Goal: Information Seeking & Learning: Understand process/instructions

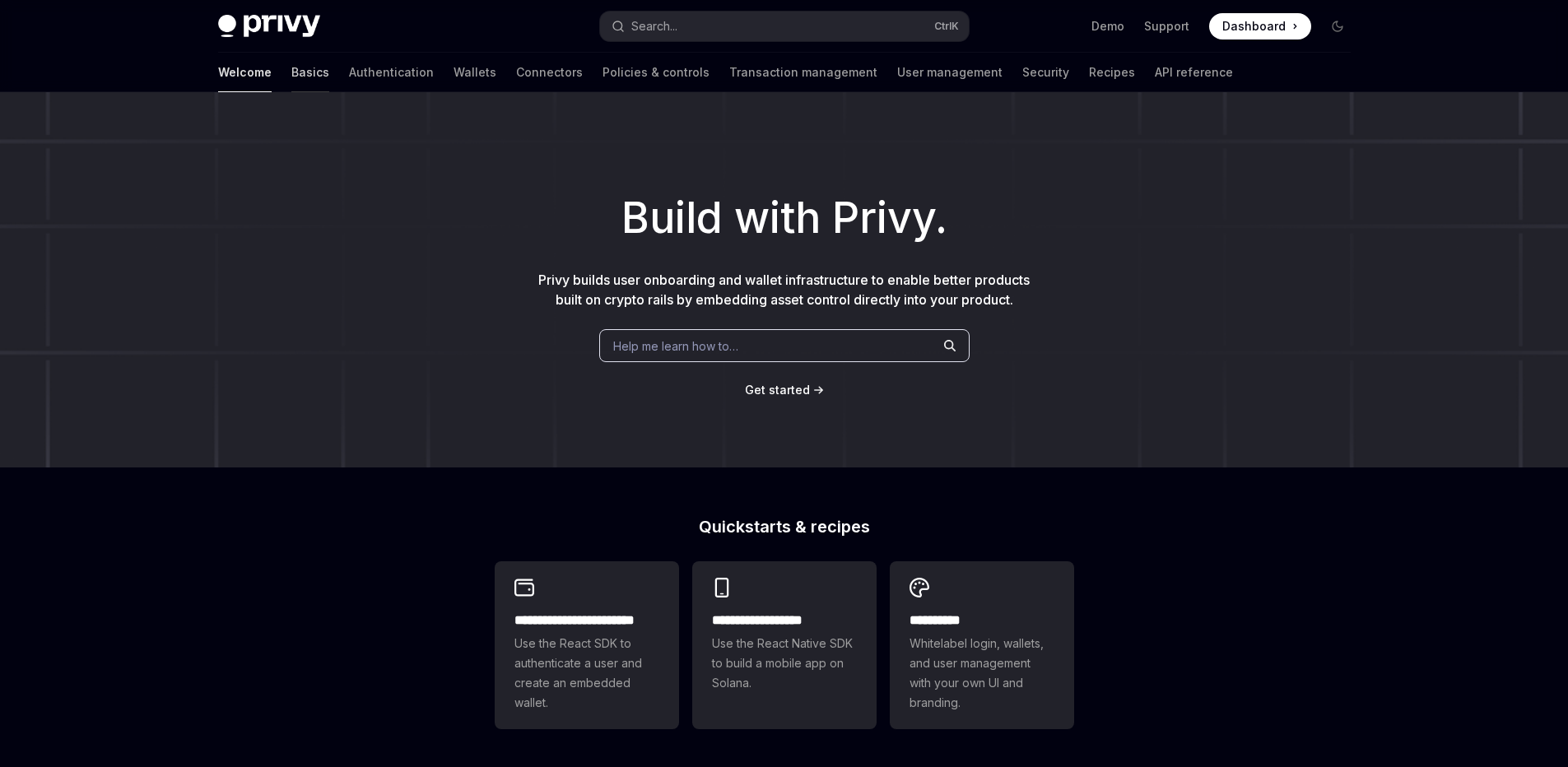
click at [292, 70] on link "Basics" at bounding box center [310, 73] width 38 height 39
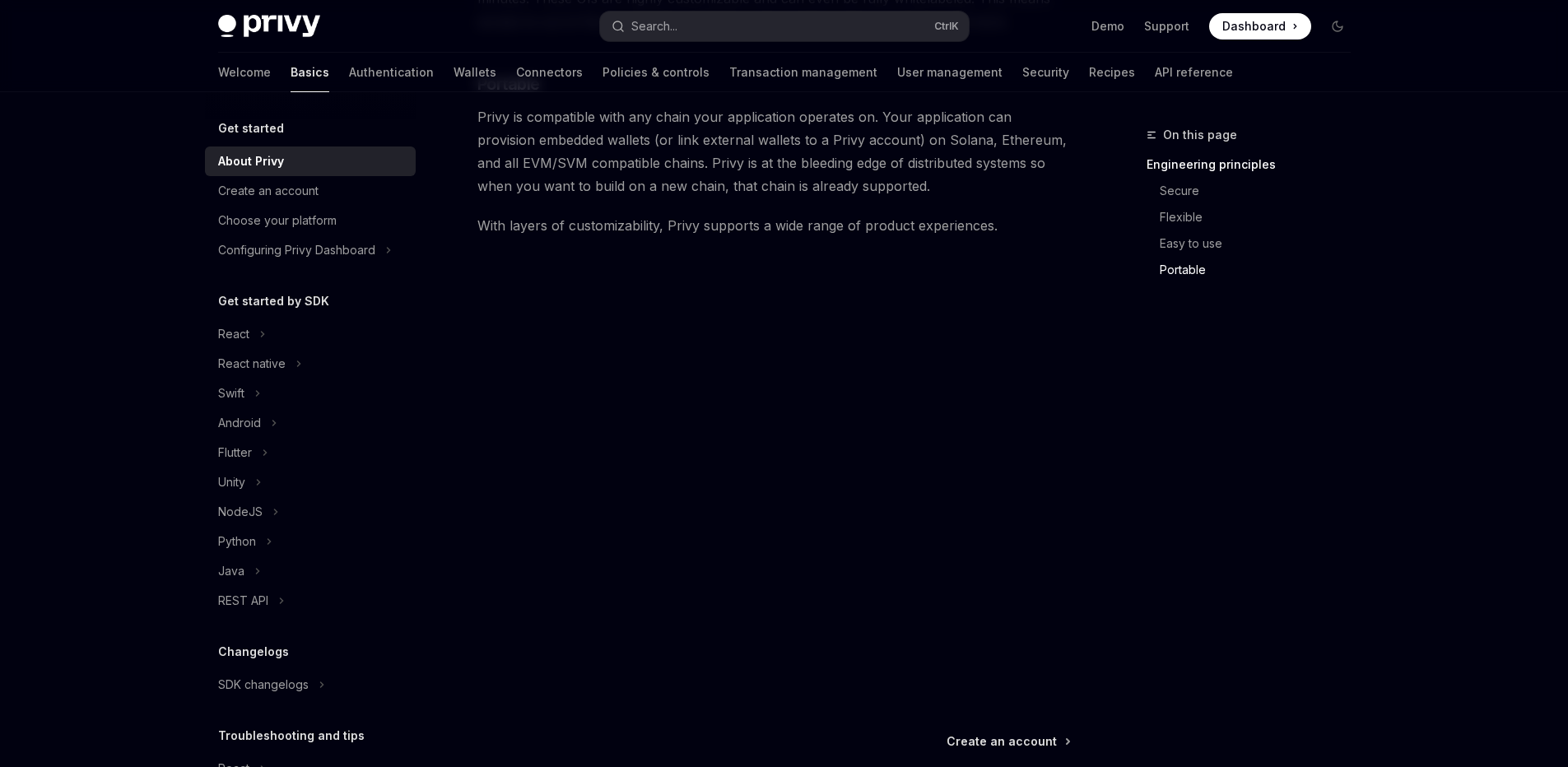
scroll to position [1211, 0]
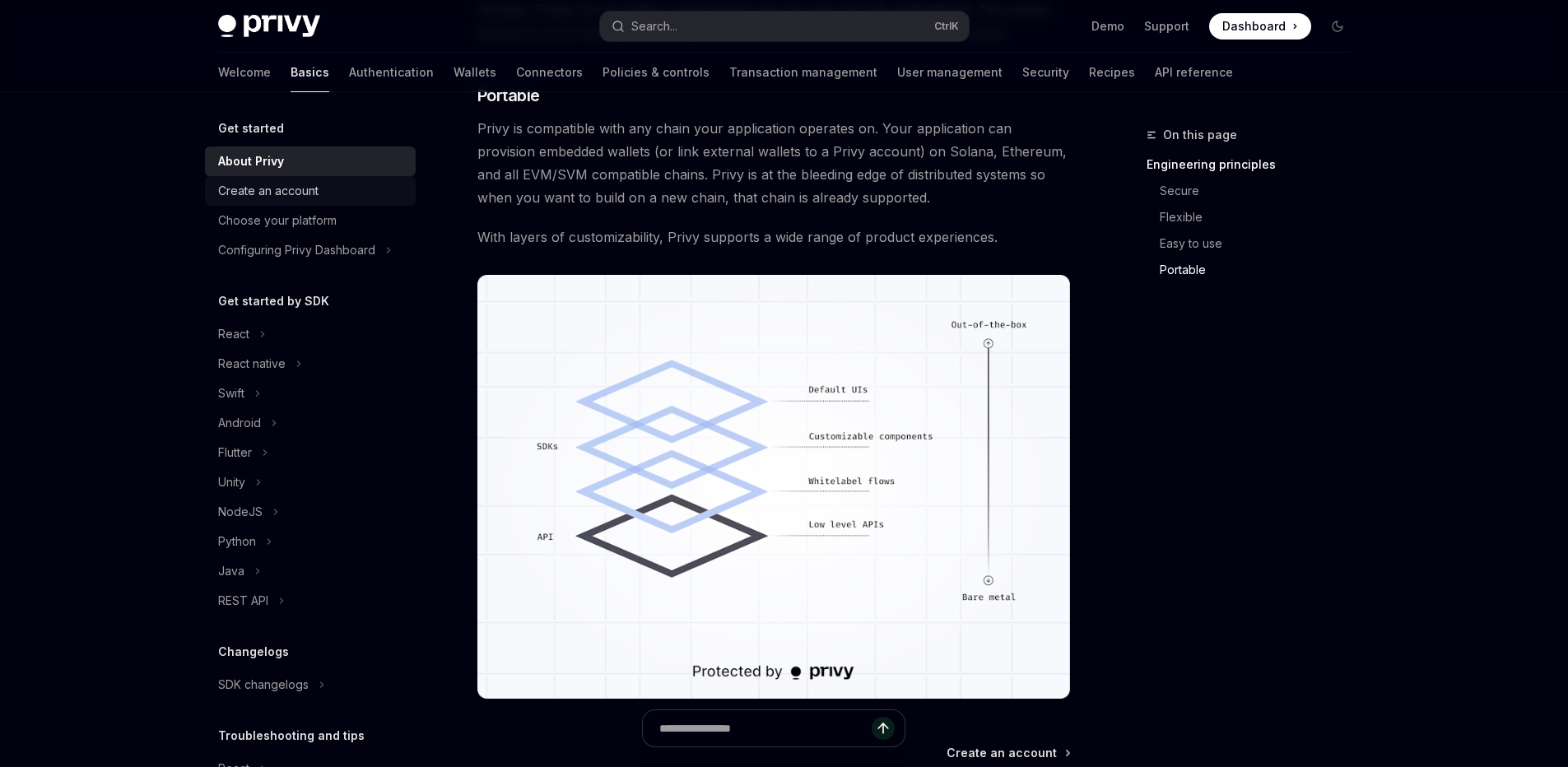
click at [271, 188] on div "Create an account" at bounding box center [269, 190] width 101 height 20
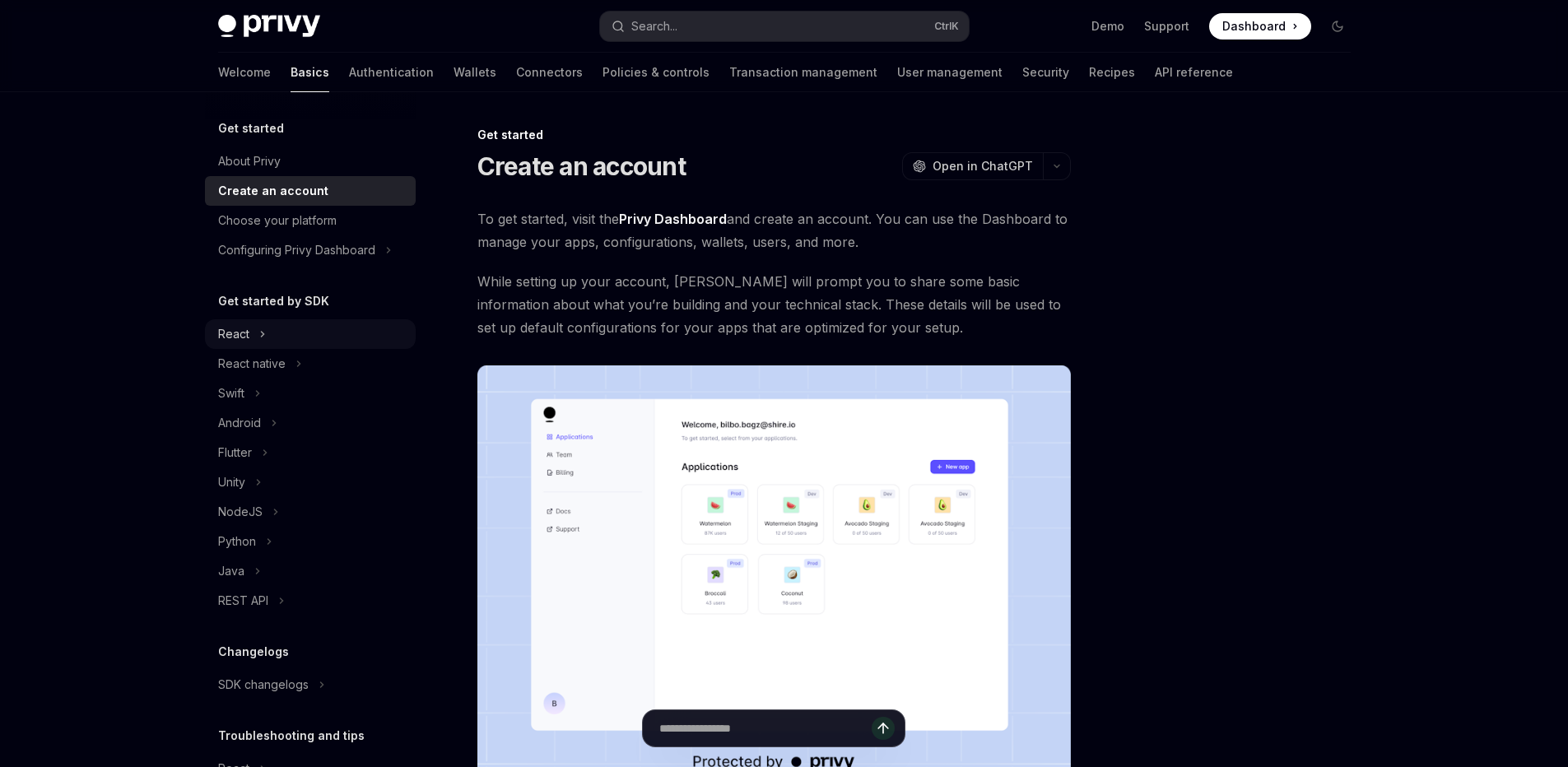
click at [237, 334] on div "React" at bounding box center [234, 334] width 32 height 20
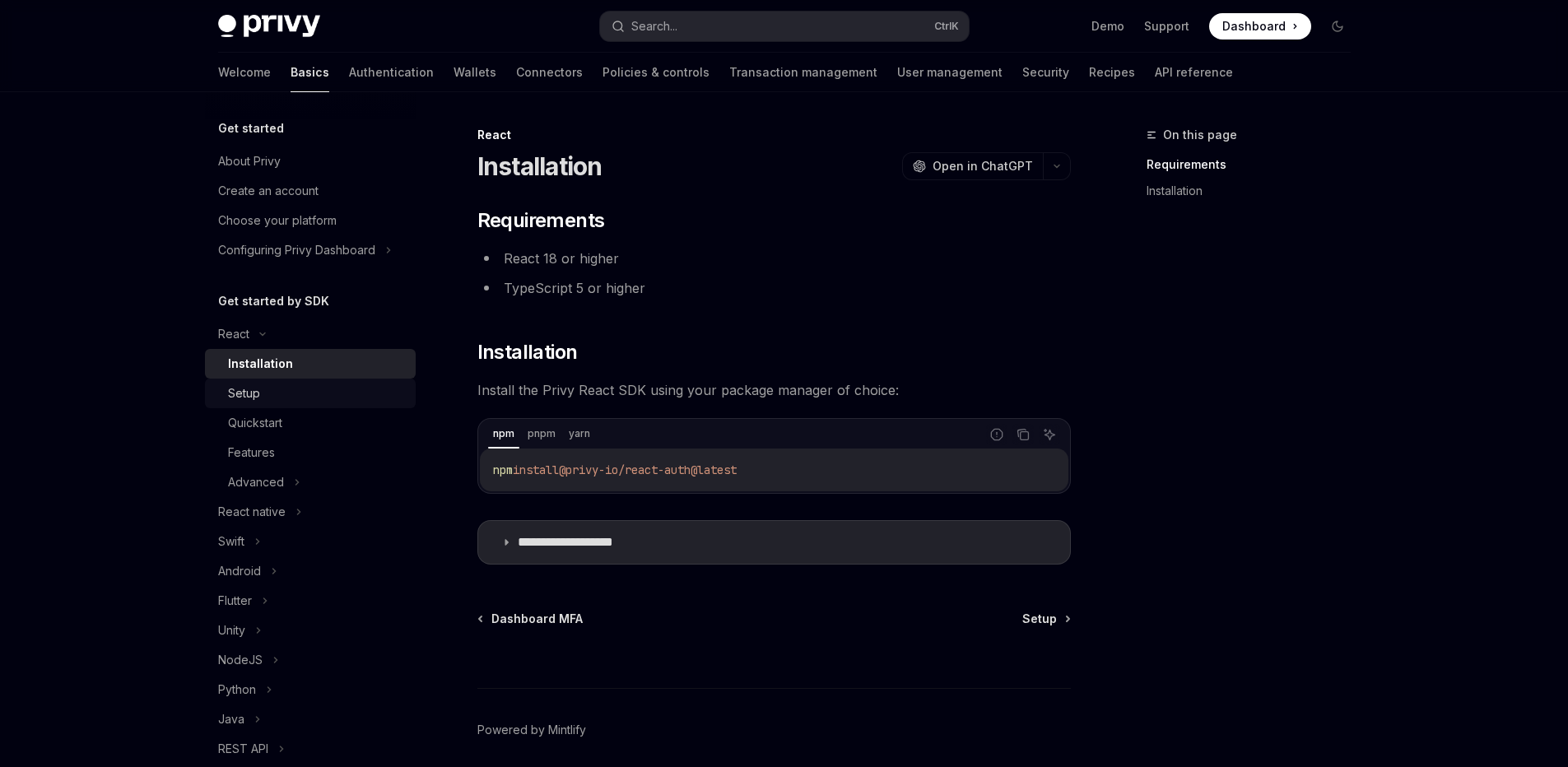
click at [270, 398] on div "Setup" at bounding box center [316, 393] width 177 height 20
type textarea "*"
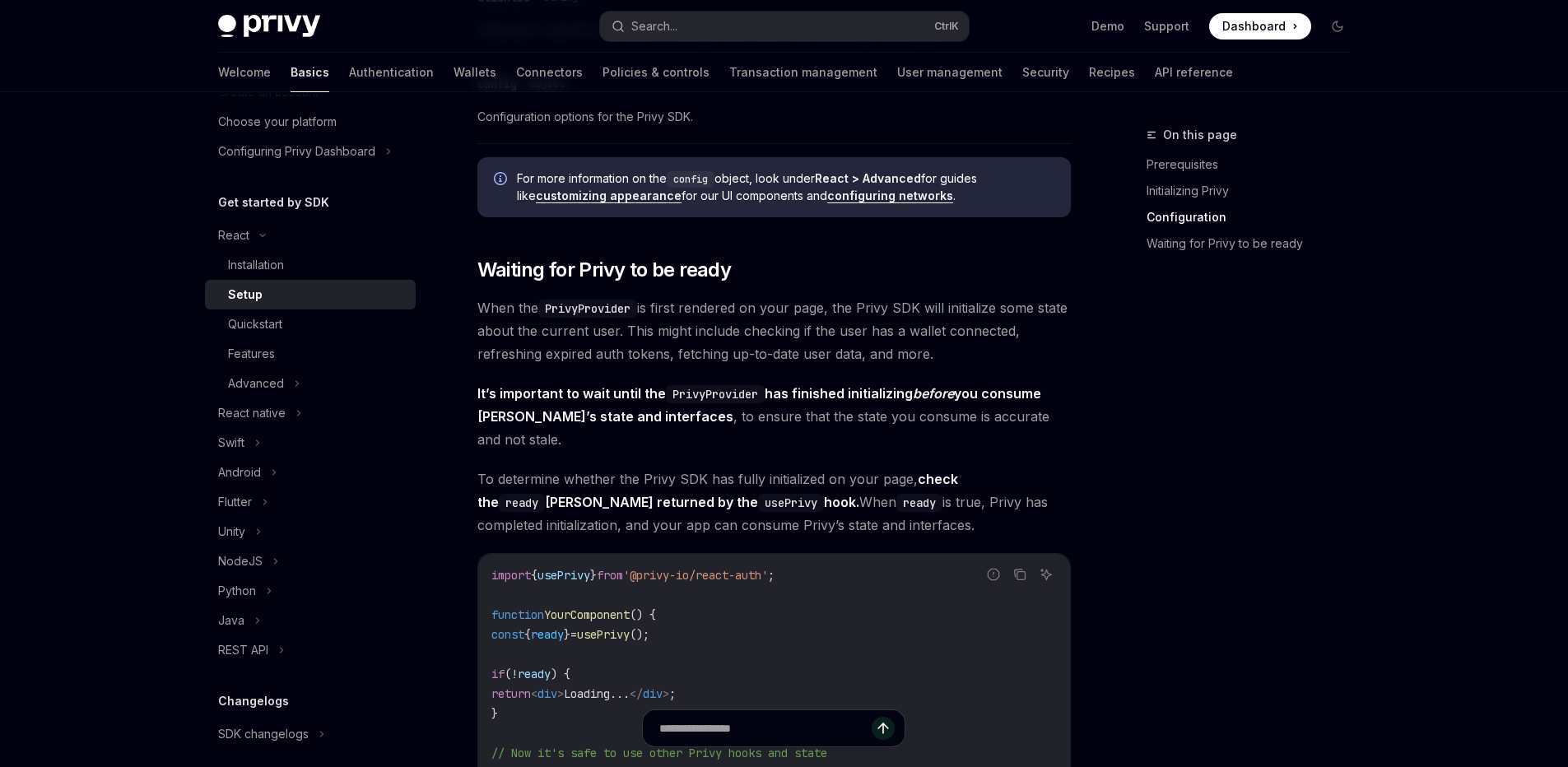
scroll to position [1482, 0]
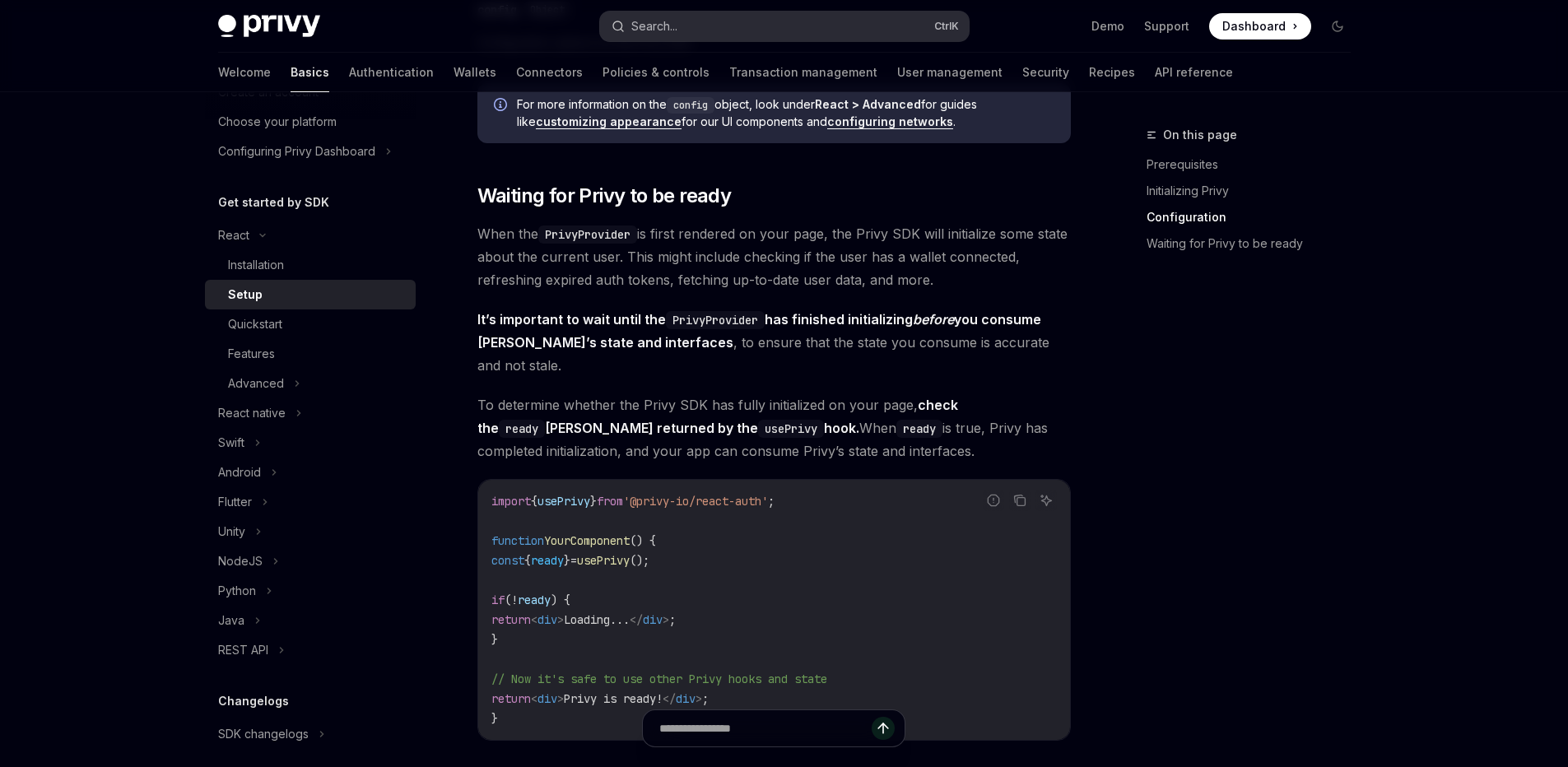
click at [672, 32] on div "Search..." at bounding box center [654, 26] width 46 height 20
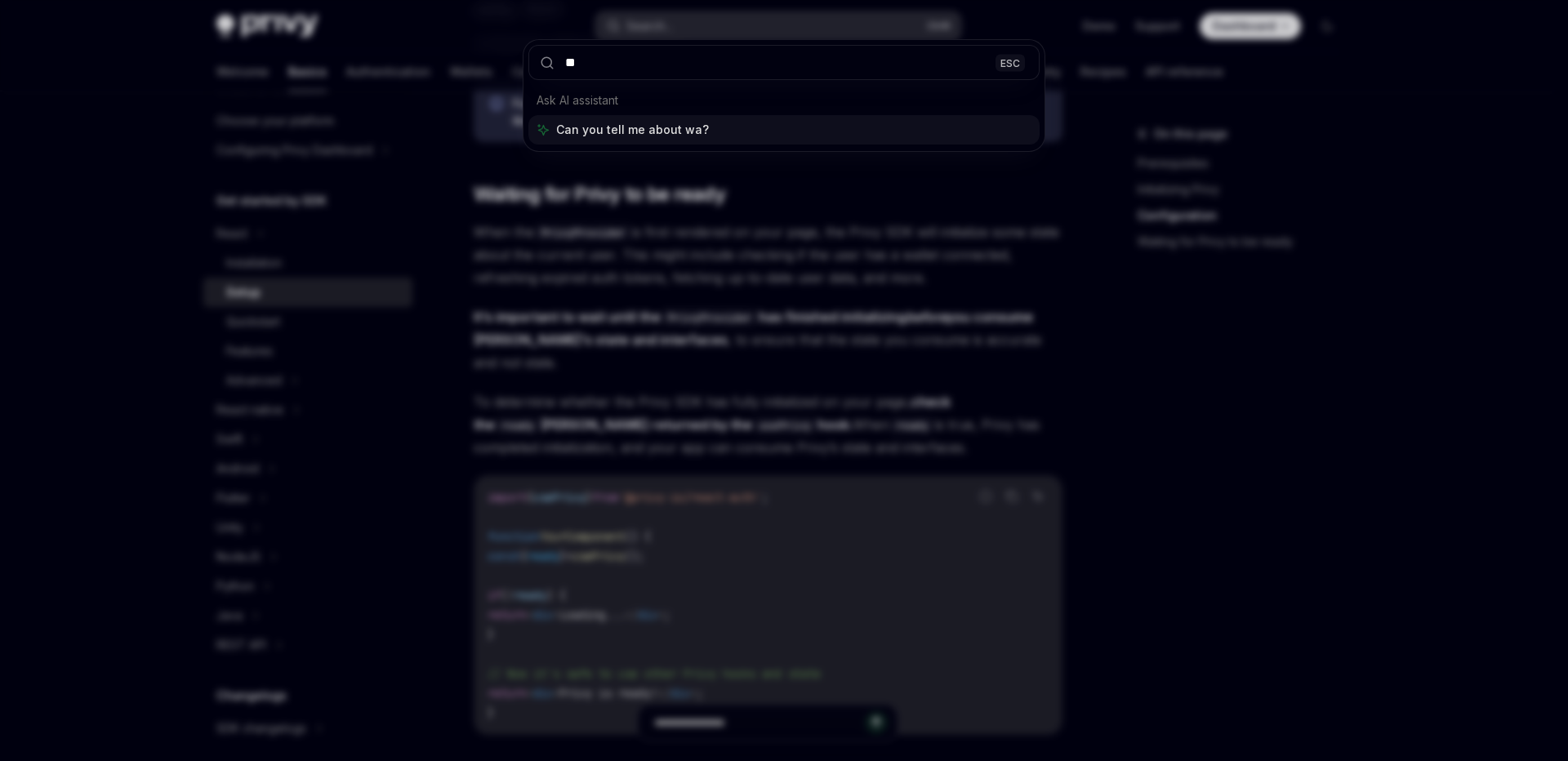
type input "*"
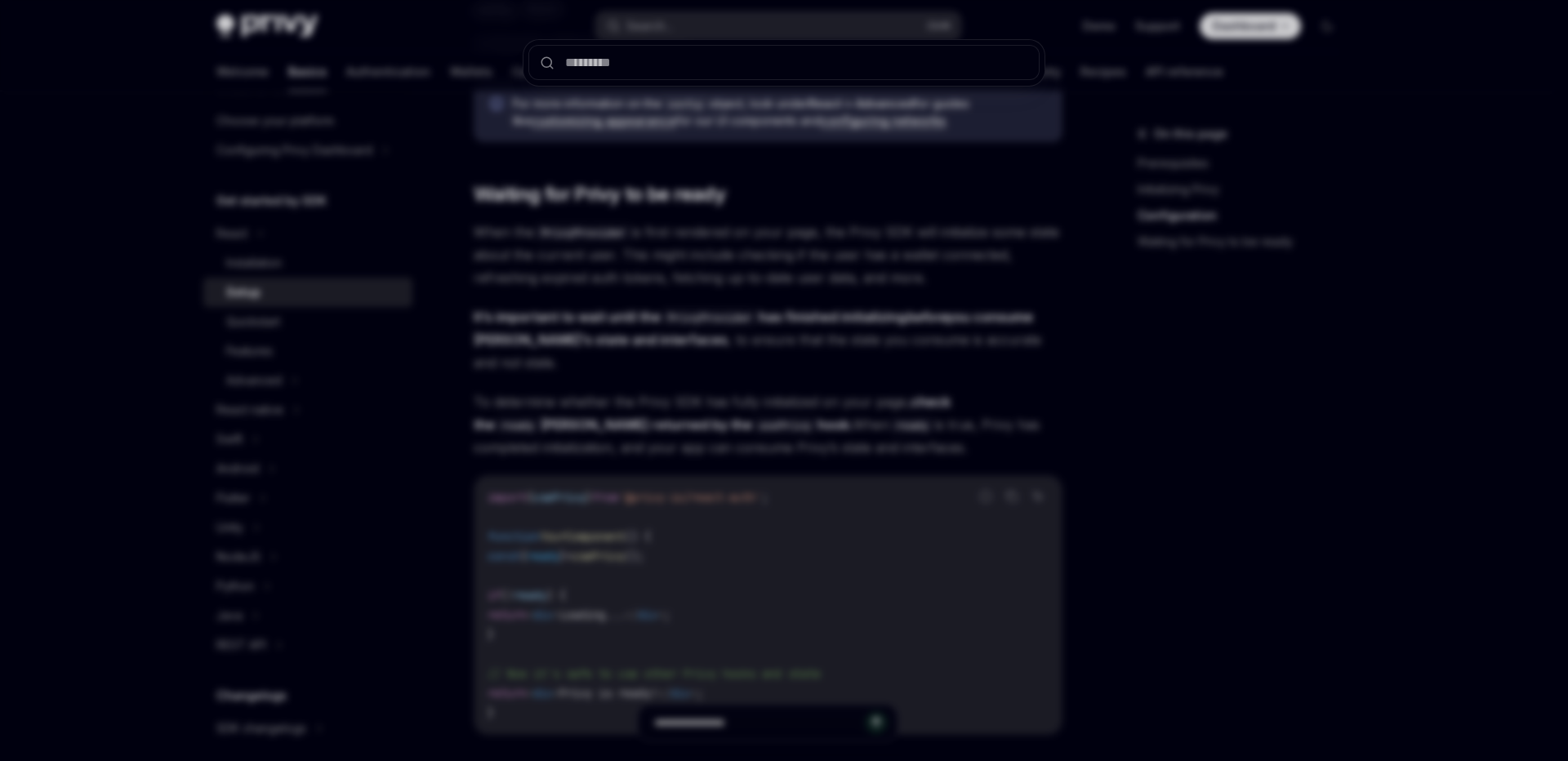
click at [725, 267] on div at bounding box center [784, 380] width 1568 height 761
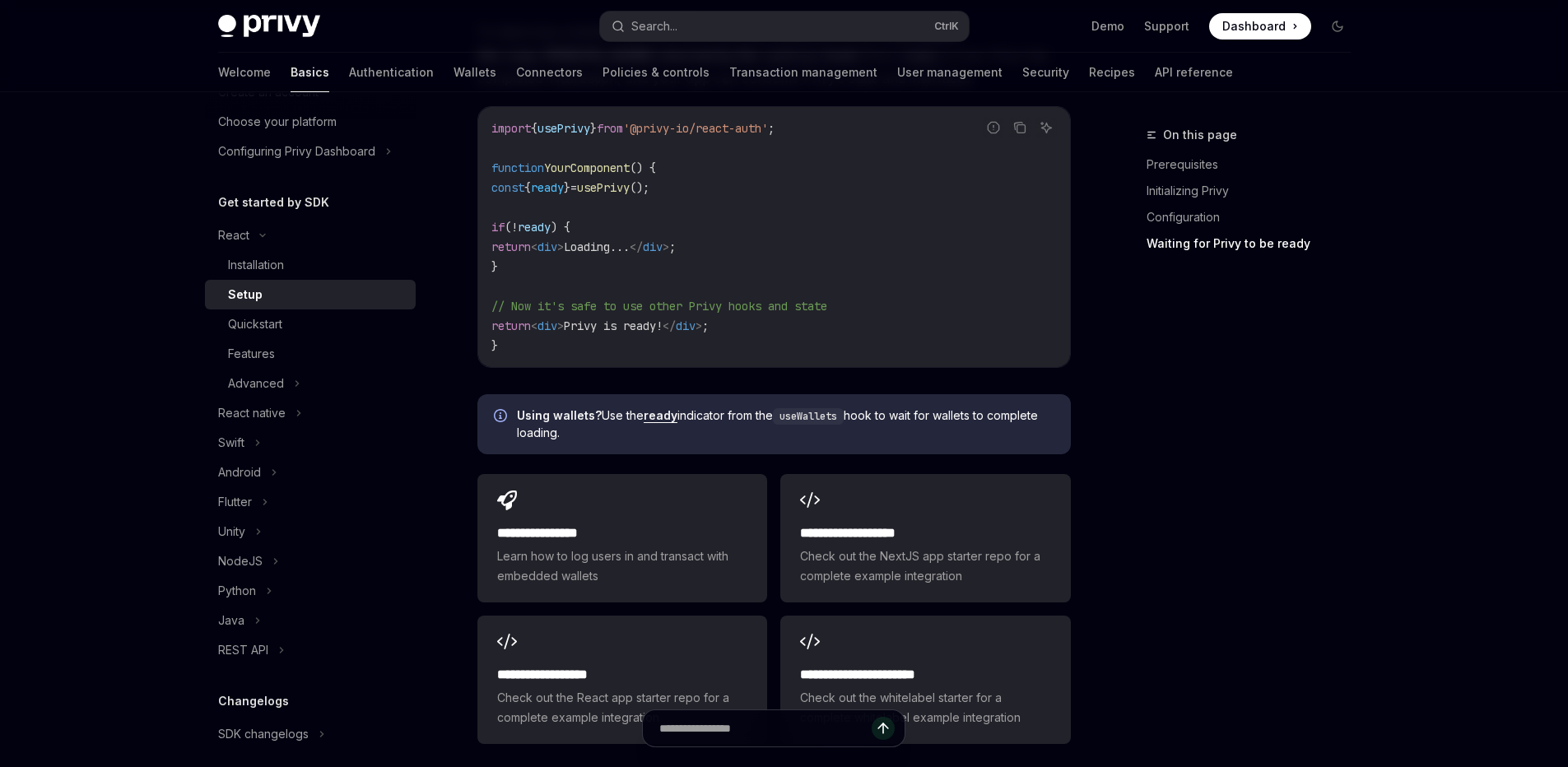
scroll to position [1877, 0]
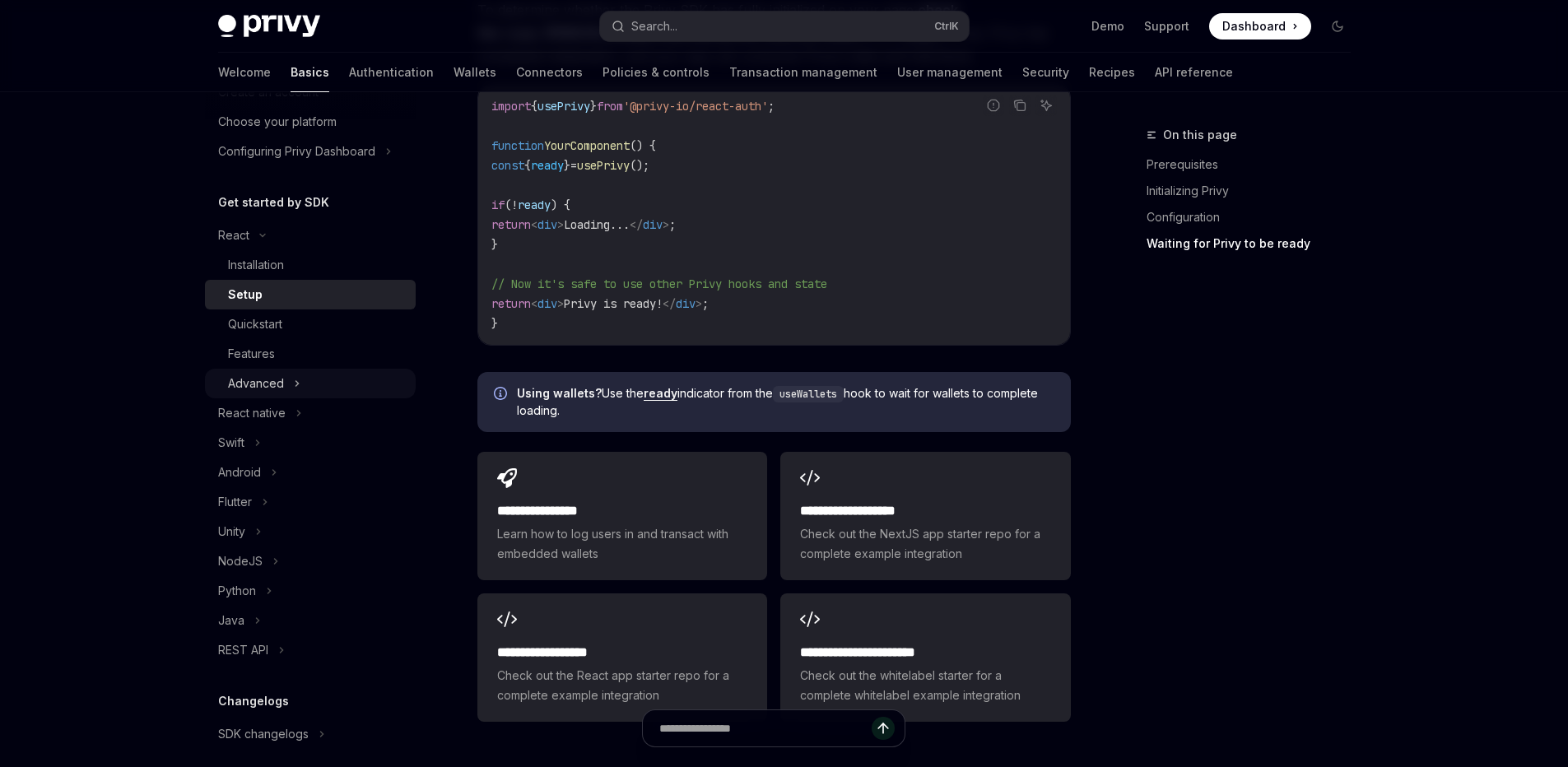
click at [257, 388] on div "Advanced" at bounding box center [256, 383] width 56 height 20
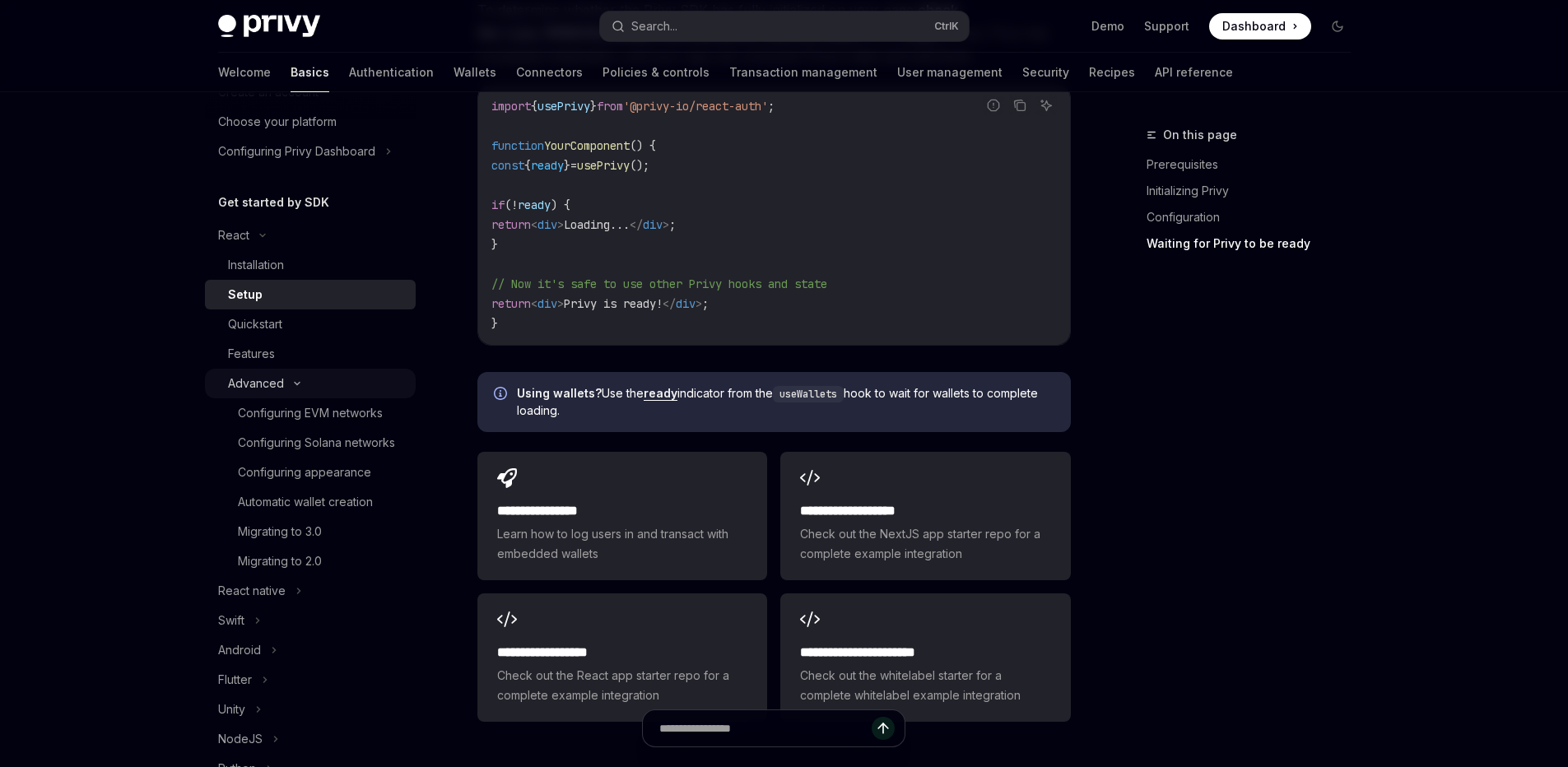
type textarea "*"
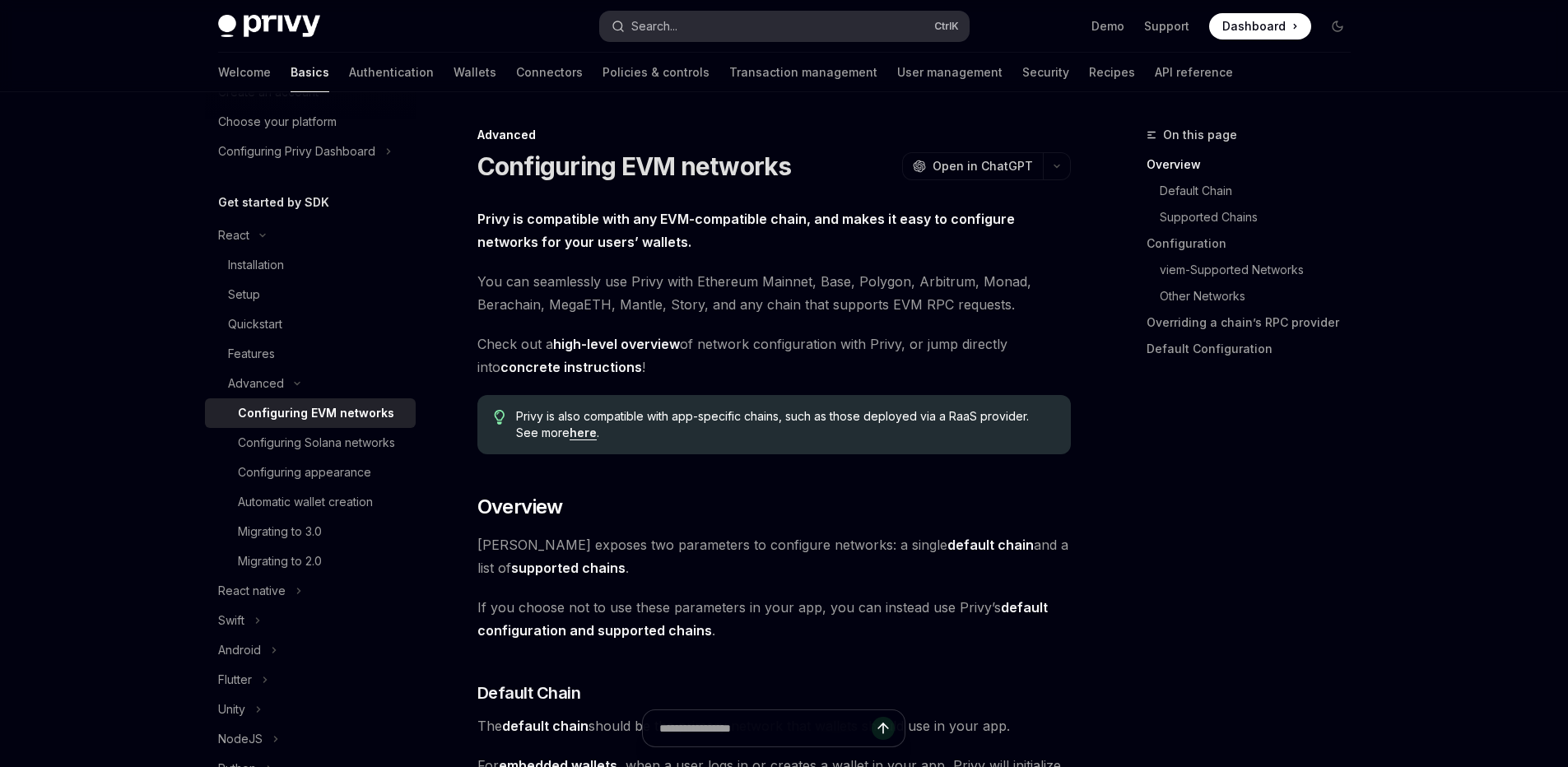
click at [765, 27] on button "Search... Ctrl K" at bounding box center [784, 26] width 368 height 30
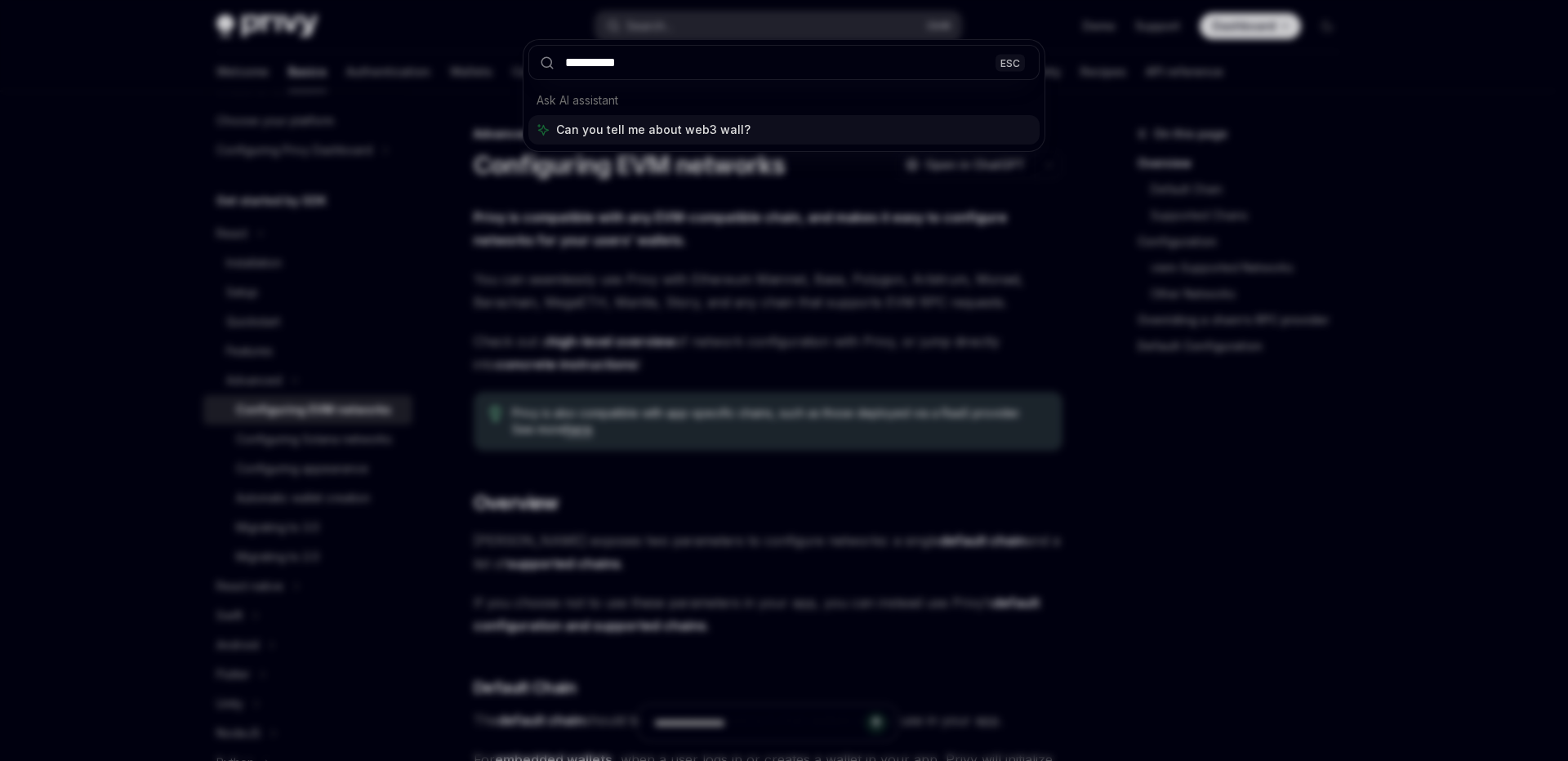
type input "**********"
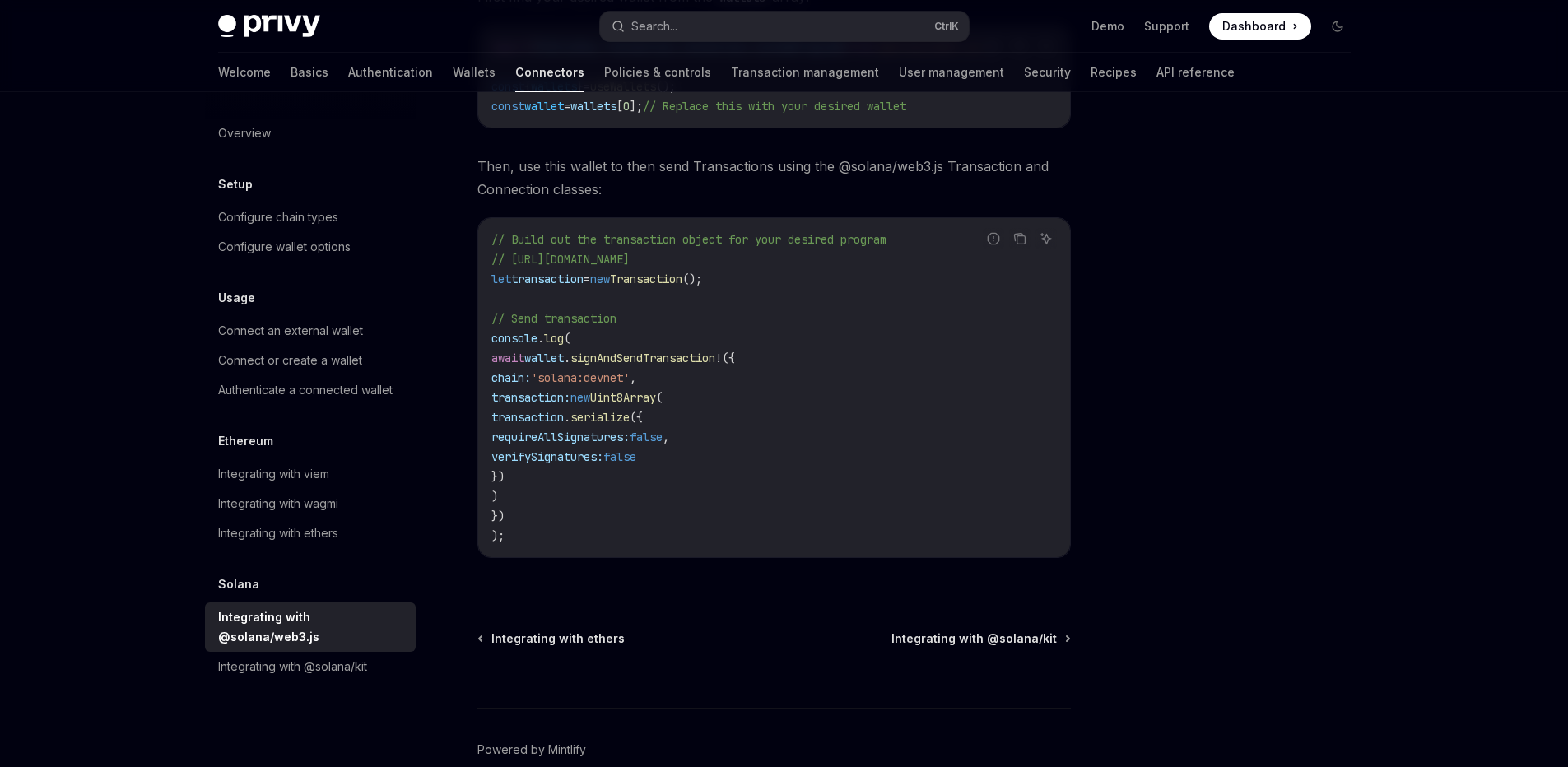
scroll to position [474, 0]
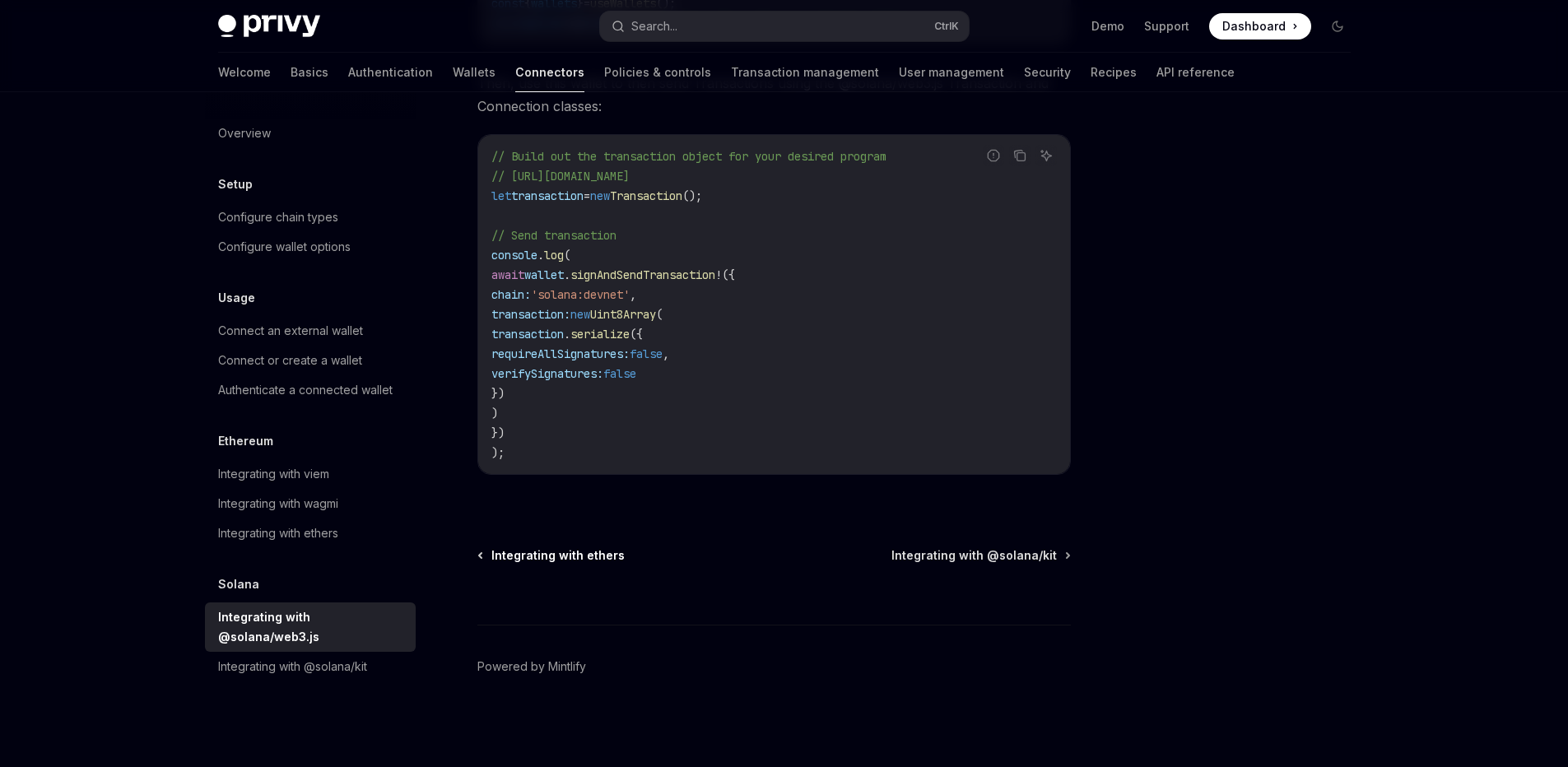
click at [520, 559] on span "Integrating with ethers" at bounding box center [558, 555] width 133 height 16
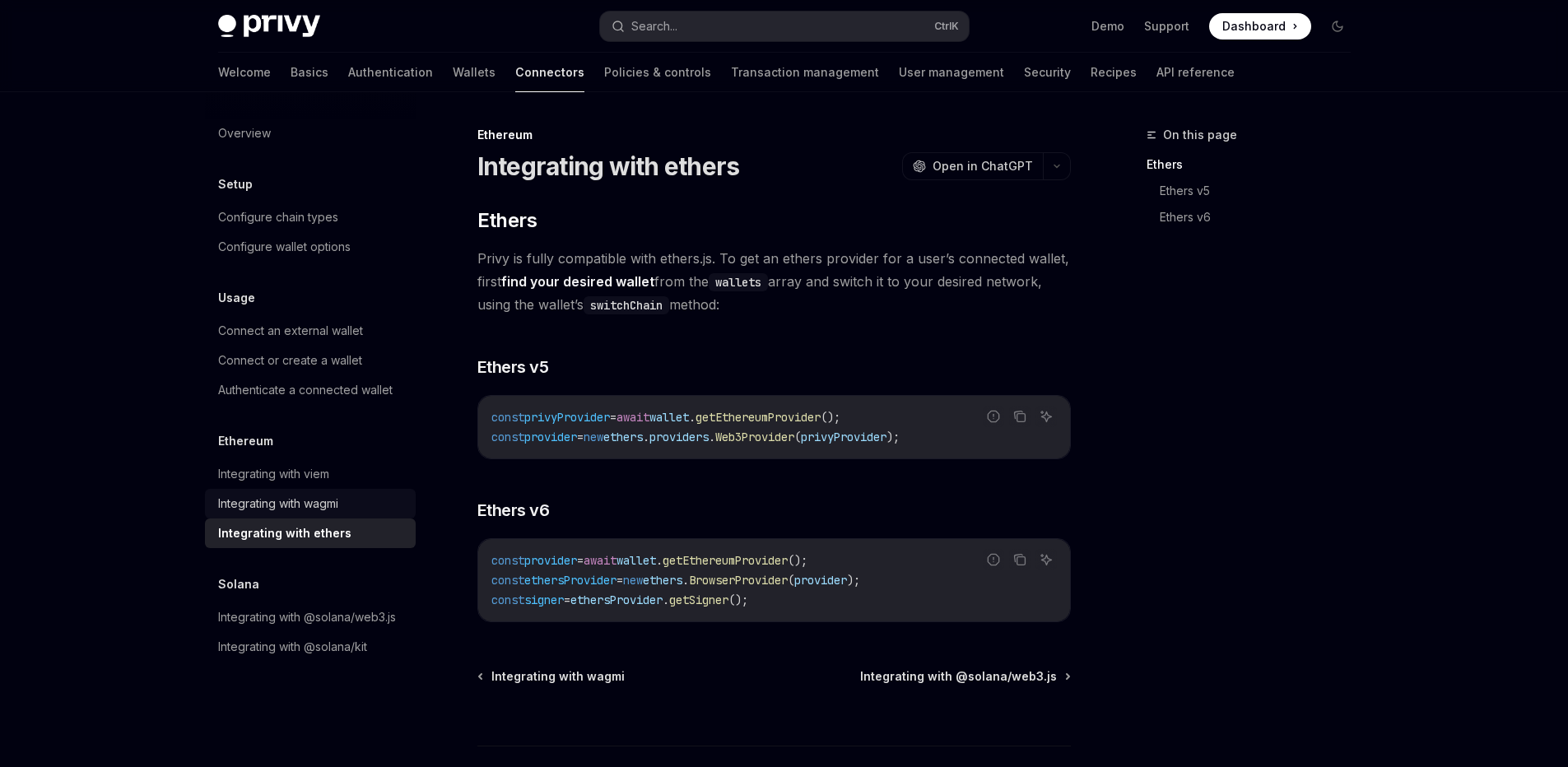
drag, startPoint x: 257, startPoint y: 499, endPoint x: 294, endPoint y: 507, distance: 37.9
click at [258, 500] on div "Integrating with wagmi" at bounding box center [278, 503] width 120 height 20
type textarea "*"
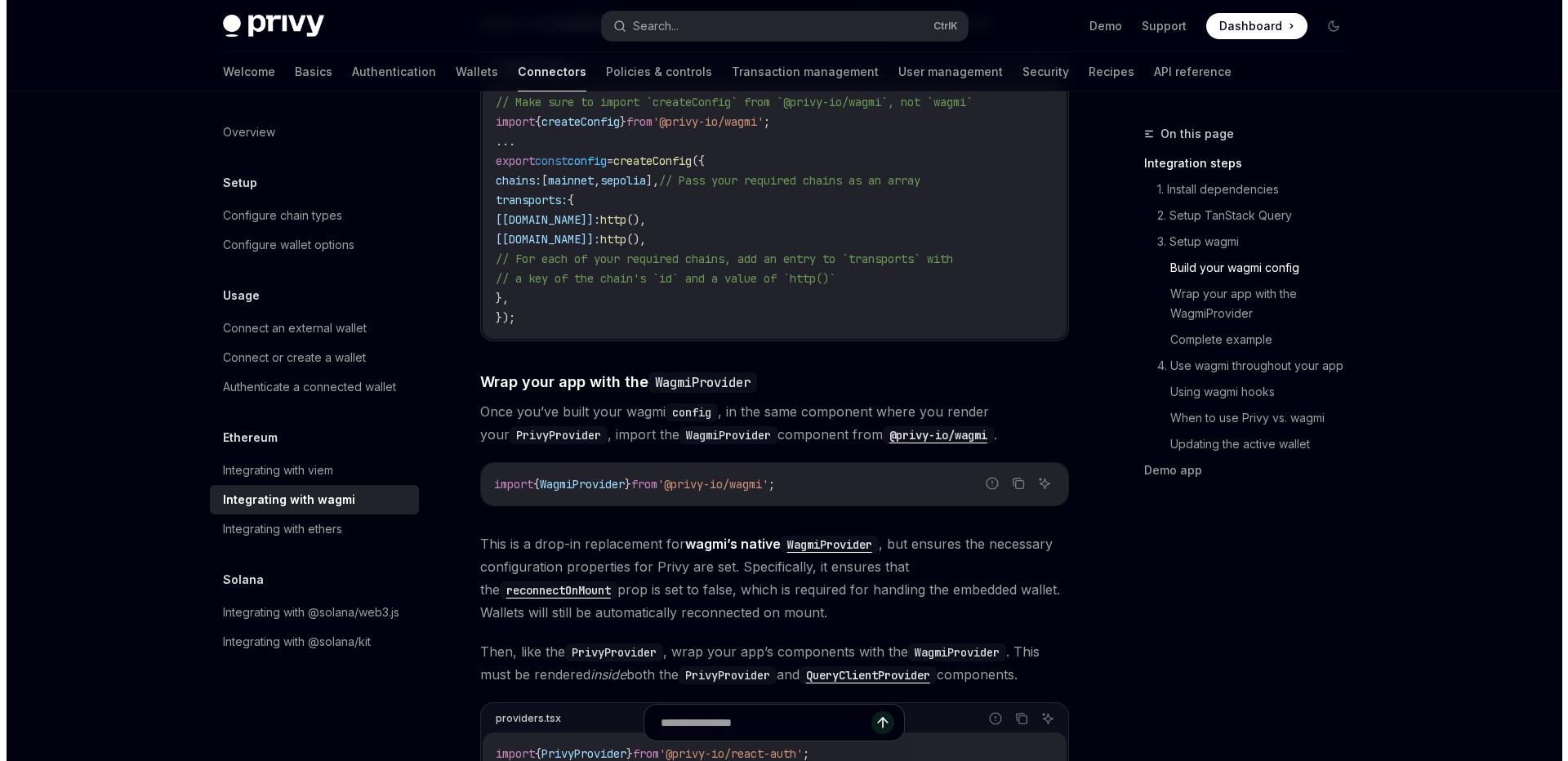
scroll to position [2059, 0]
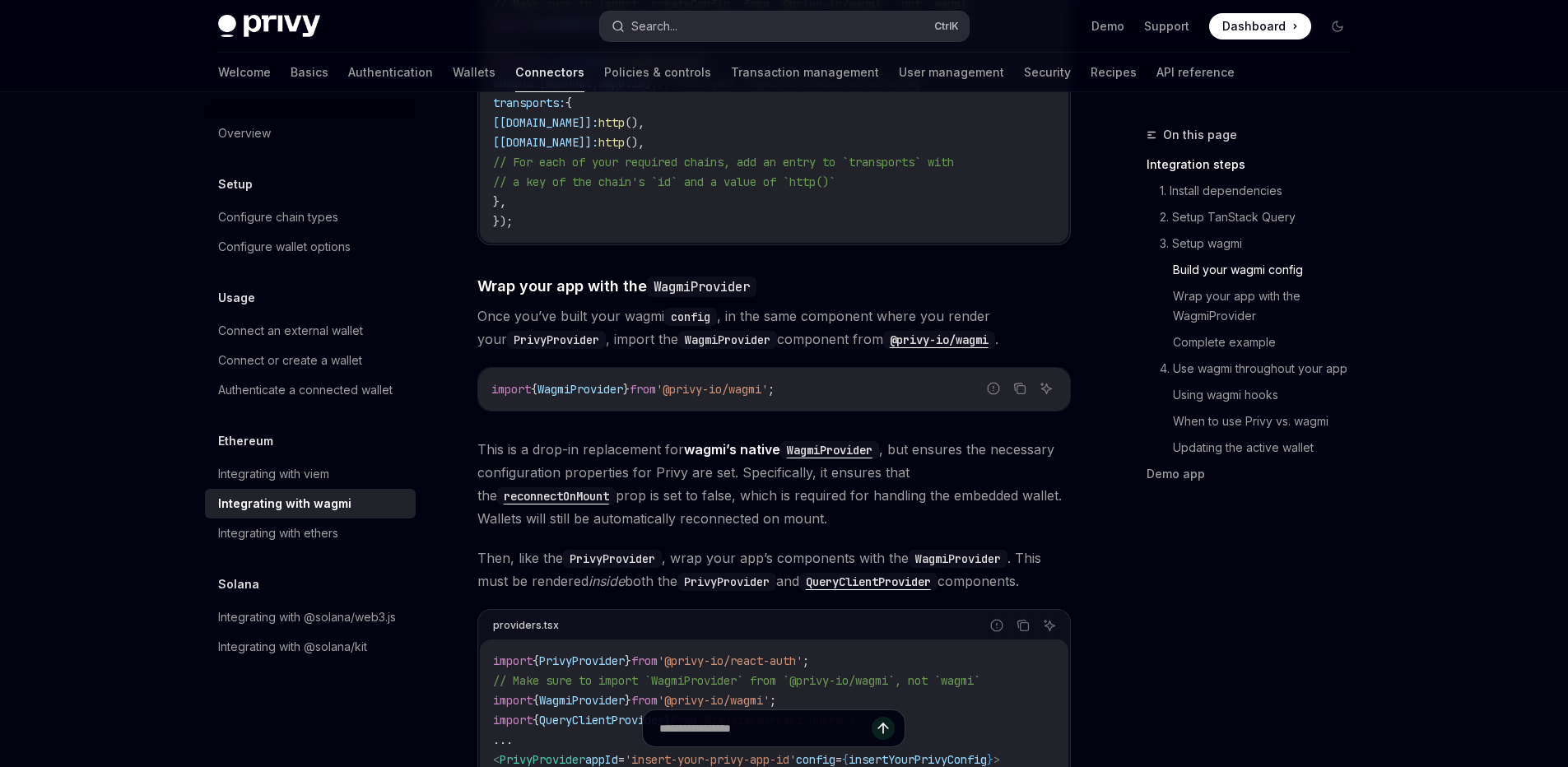
click at [740, 33] on button "Search... Ctrl K" at bounding box center [784, 26] width 368 height 30
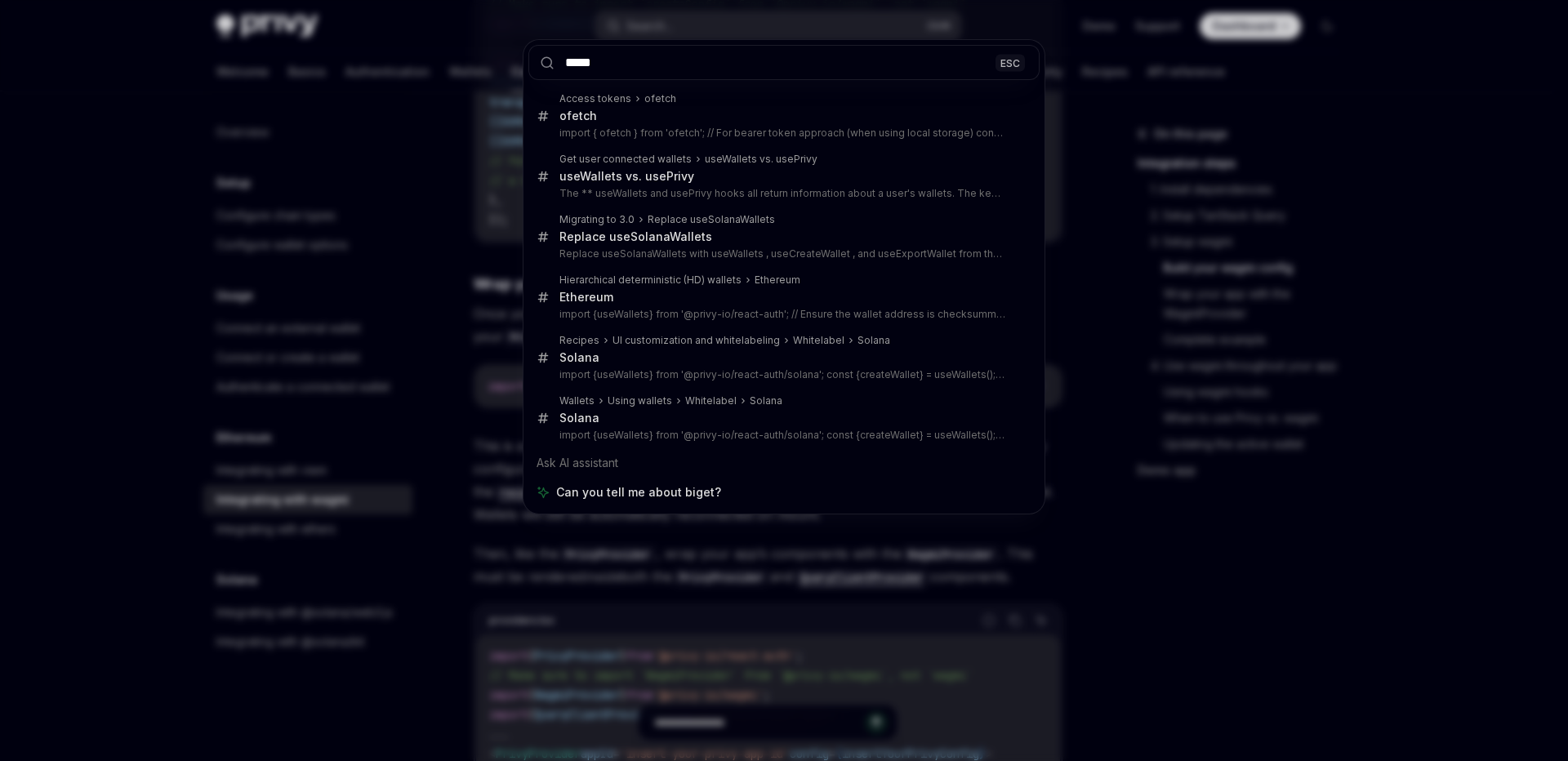
type input "*****"
click at [1147, 631] on div "***** ESC Access tokens ofetch ofetch import { ofetch } from 'ofetch'; // For b…" at bounding box center [784, 380] width 1568 height 761
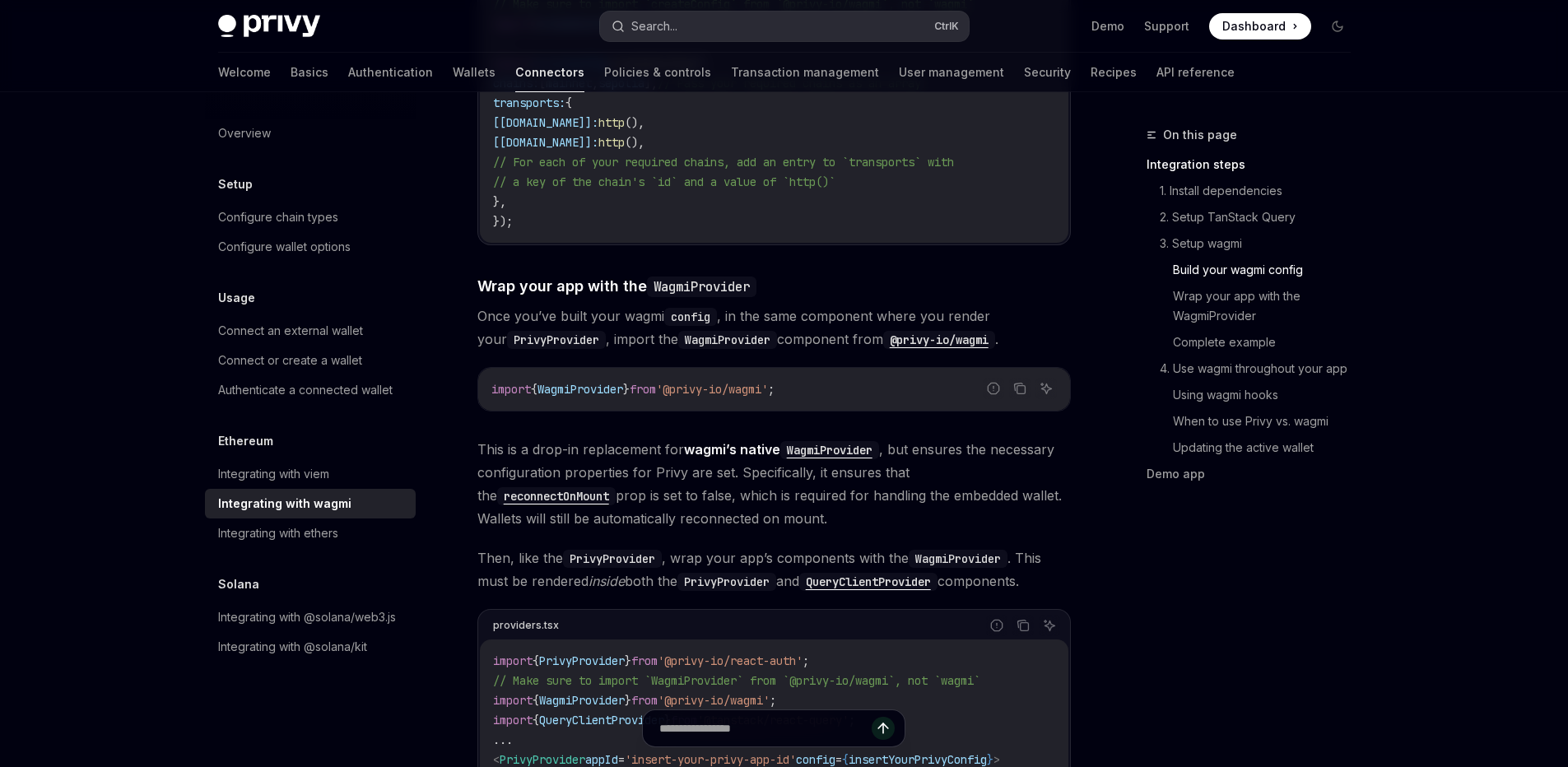
click at [682, 20] on button "Search... Ctrl K" at bounding box center [784, 26] width 368 height 30
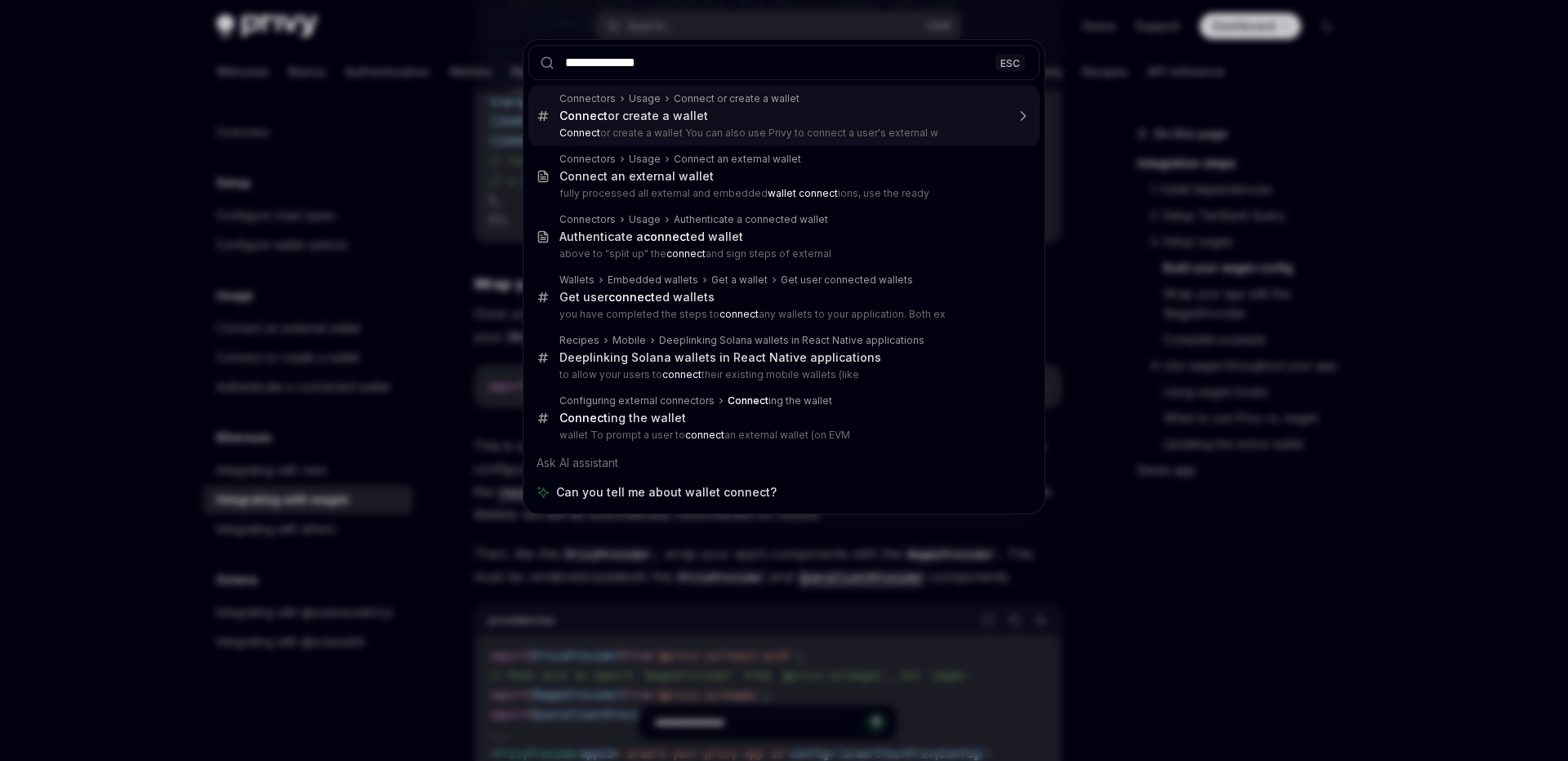
type input "**********"
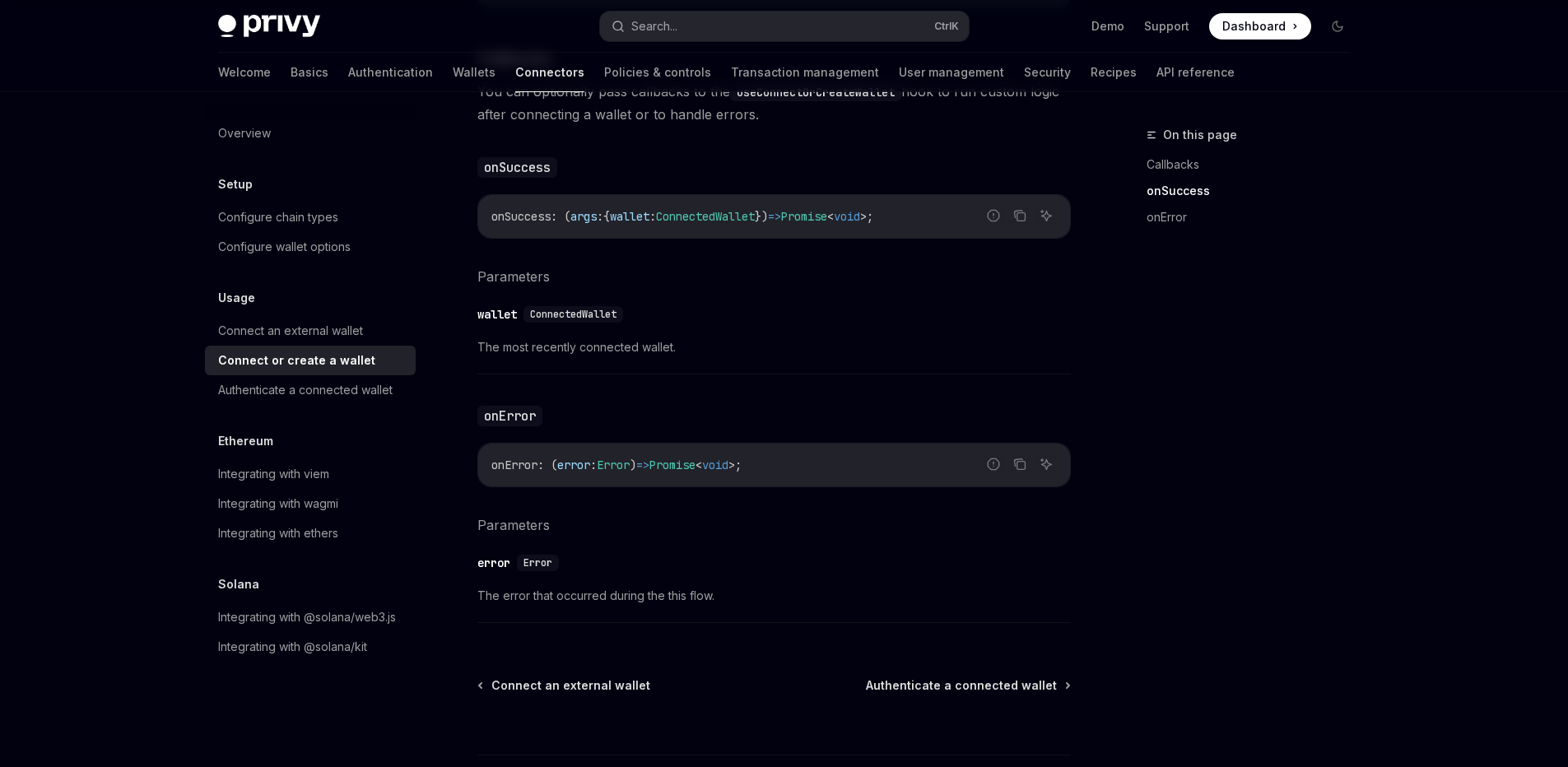
scroll to position [1076, 0]
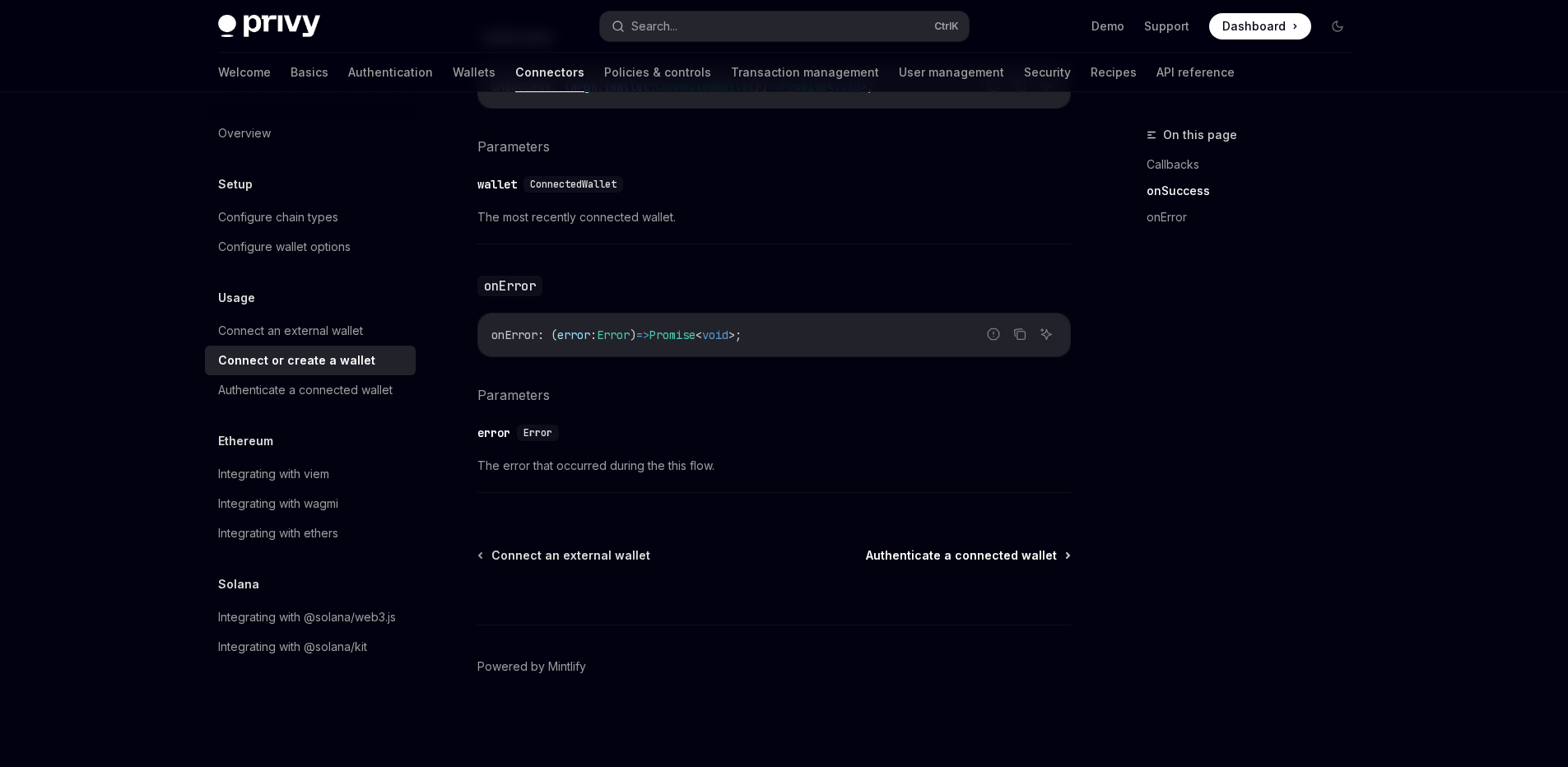
click at [987, 561] on span "Authenticate a connected wallet" at bounding box center [961, 555] width 191 height 16
type textarea "*"
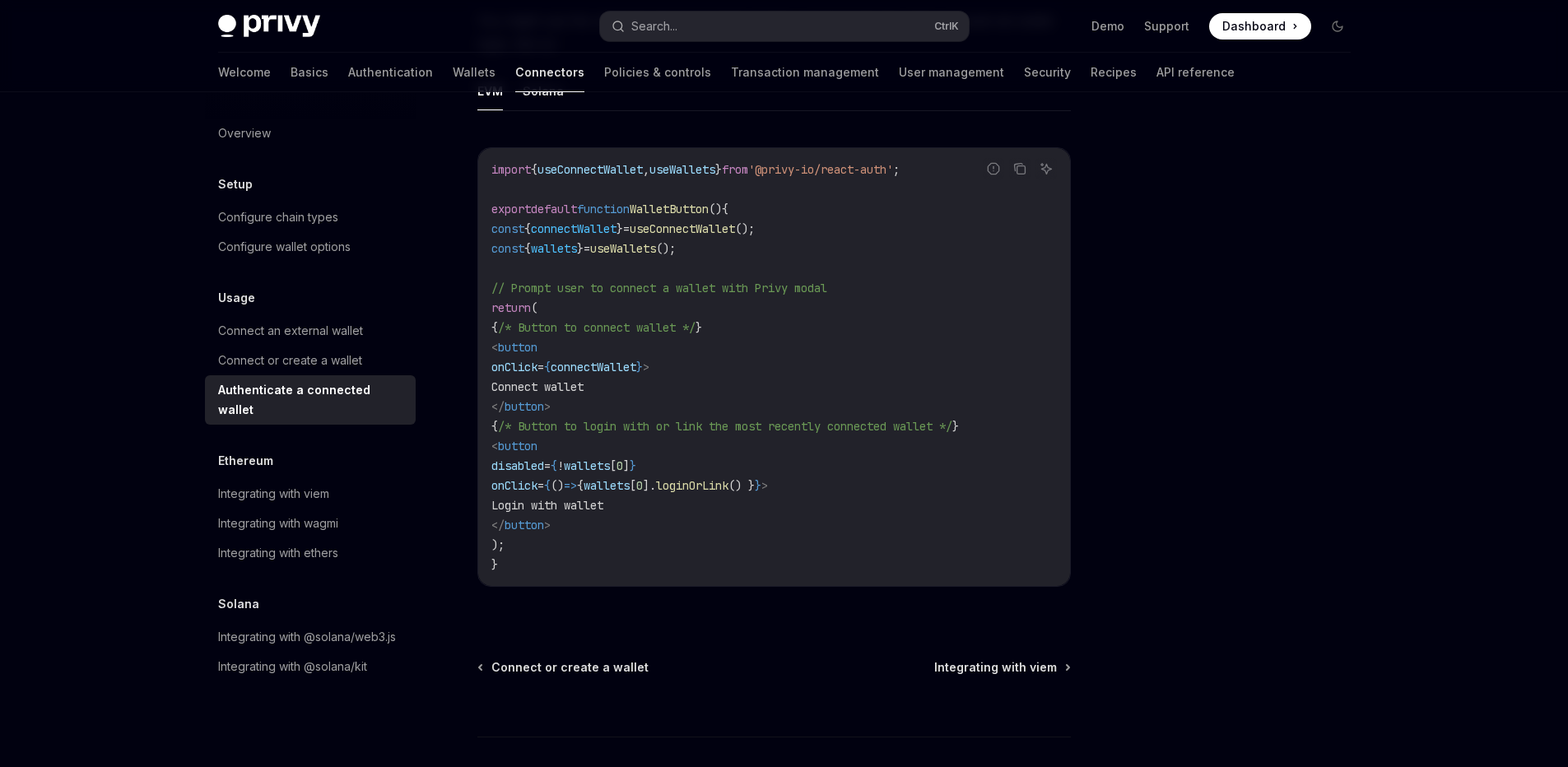
scroll to position [994, 0]
